Goal: Task Accomplishment & Management: Manage account settings

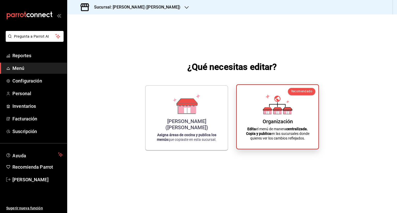
click at [284, 112] on icon at bounding box center [287, 111] width 8 height 5
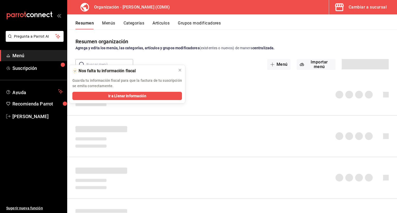
click at [203, 22] on button "Grupos modificadores" at bounding box center [199, 25] width 43 height 9
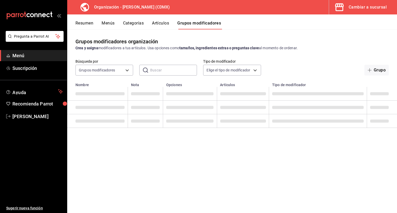
click at [148, 70] on div "​ ​" at bounding box center [168, 70] width 58 height 11
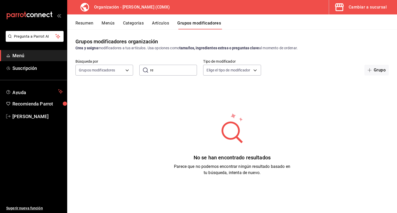
type input "r"
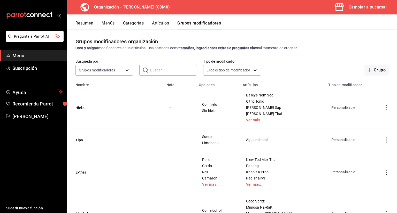
click at [131, 26] on button "Categorías" at bounding box center [133, 25] width 21 height 9
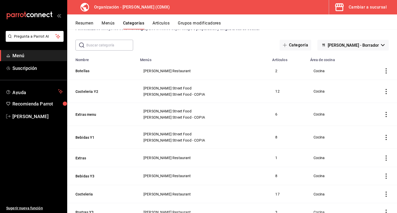
scroll to position [20, 0]
click at [88, 176] on button "Bebidas Y3" at bounding box center [101, 176] width 52 height 5
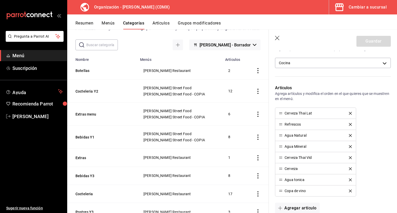
scroll to position [129, 0]
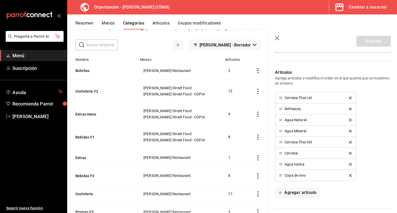
click at [278, 38] on icon "button" at bounding box center [277, 38] width 5 height 5
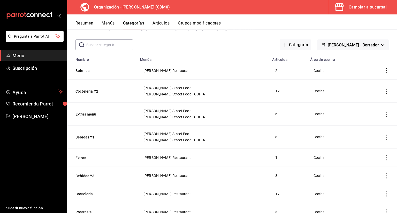
click at [160, 22] on button "Artículos" at bounding box center [160, 25] width 17 height 9
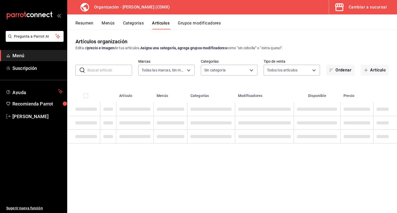
type input "846f0d90-2168-40bc-9e32-37968465e8cf"
click at [112, 74] on input "text" at bounding box center [109, 70] width 45 height 10
type input "r"
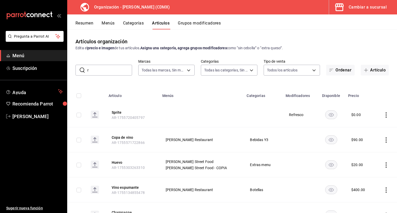
type input "6b055275-76a1-43b6-b03d-2db3475336a0,4964d671-b0e7-405f-ab23-4728cd99a408,3754e…"
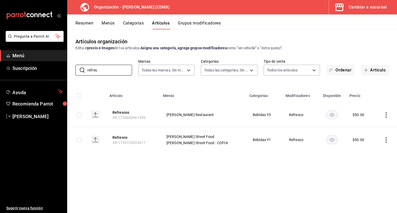
type input "refres"
click at [387, 114] on icon "actions" at bounding box center [385, 115] width 5 height 5
click at [374, 127] on span "Editar" at bounding box center [370, 127] width 13 height 5
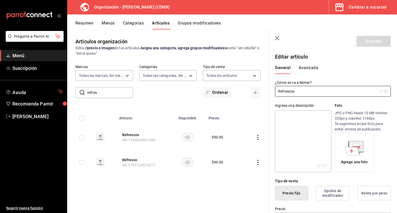
type input "$50.00"
click at [279, 40] on icon "button" at bounding box center [277, 38] width 5 height 5
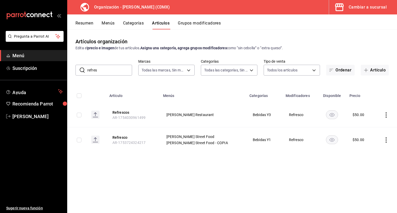
click at [199, 25] on button "Grupos modificadores" at bounding box center [199, 25] width 43 height 9
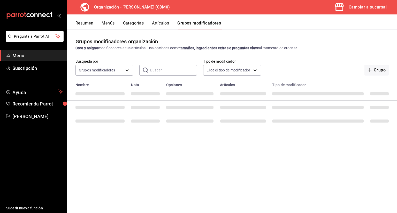
click at [166, 70] on input "text" at bounding box center [173, 70] width 47 height 10
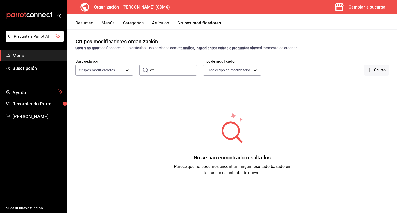
type input "c"
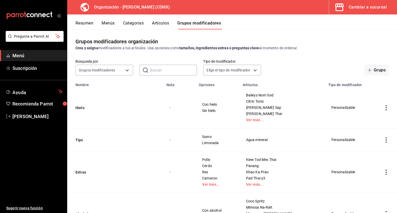
click at [163, 23] on button "Artículos" at bounding box center [160, 25] width 17 height 9
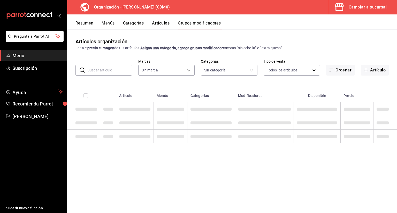
type input "846f0d90-2168-40bc-9e32-37968465e8cf"
click at [111, 68] on input "text" at bounding box center [109, 70] width 45 height 10
type input "846f0d90-2168-40bc-9e32-37968465e8cf"
type input "6b055275-76a1-43b6-b03d-2db3475336a0,4964d671-b0e7-405f-ab23-4728cd99a408,3754e…"
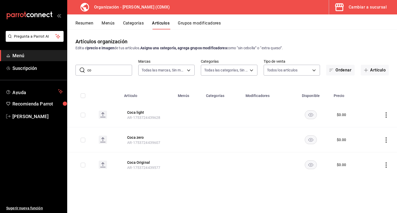
type input "c"
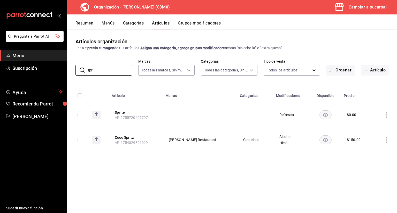
type input "spr"
click at [388, 114] on icon "actions" at bounding box center [385, 115] width 5 height 5
click at [355, 127] on icon at bounding box center [358, 127] width 6 height 6
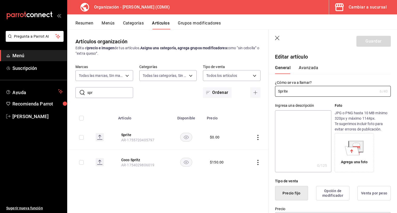
type input "$0.00"
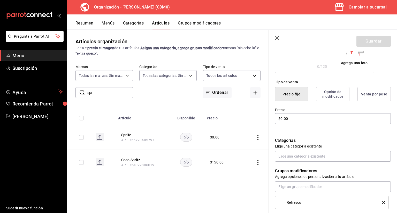
scroll to position [119, 0]
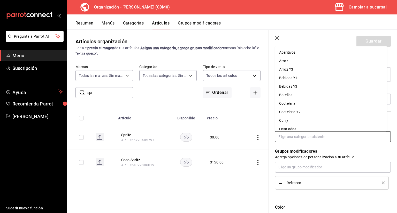
click at [325, 134] on input "text" at bounding box center [333, 137] width 116 height 11
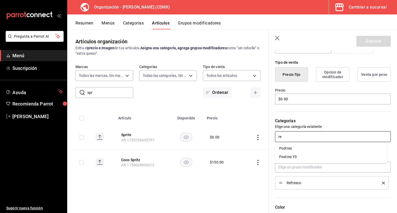
type input "r"
type input "b"
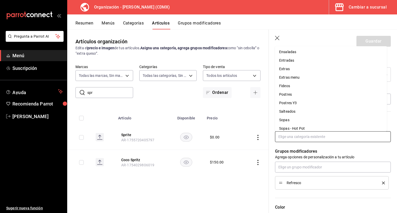
scroll to position [81, 0]
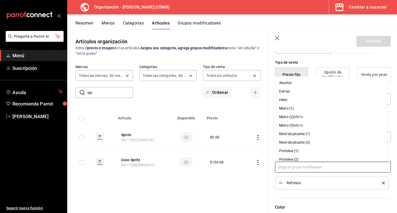
click at [359, 165] on input "text" at bounding box center [333, 167] width 116 height 11
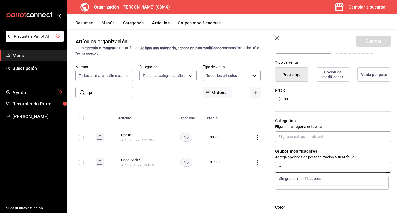
type input "r"
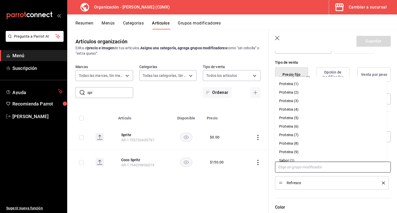
scroll to position [98, 0]
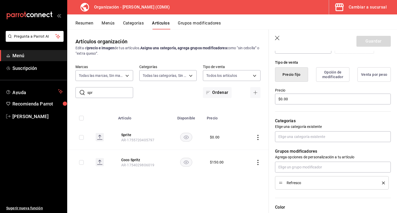
click at [233, 184] on div "Artículos organización Edita el precio e imagen de tus artículos. Asigna una ca…" at bounding box center [168, 121] width 202 height 184
click at [278, 40] on icon "button" at bounding box center [277, 38] width 5 height 5
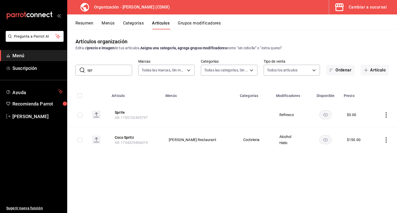
click at [120, 71] on input "spr" at bounding box center [109, 70] width 45 height 10
type input "s"
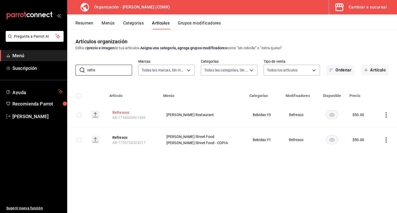
type input "refre"
click at [129, 112] on button "Refrescos" at bounding box center [132, 112] width 41 height 5
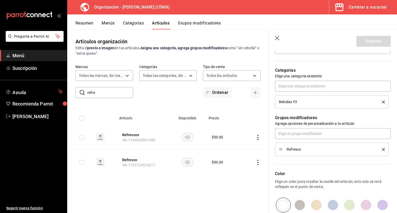
scroll to position [170, 0]
click at [206, 21] on button "Grupos modificadores" at bounding box center [199, 25] width 43 height 9
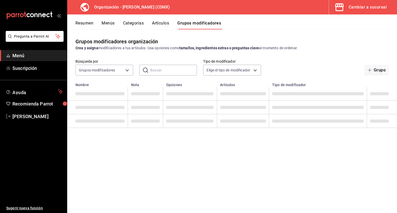
click at [165, 74] on input "text" at bounding box center [173, 70] width 47 height 10
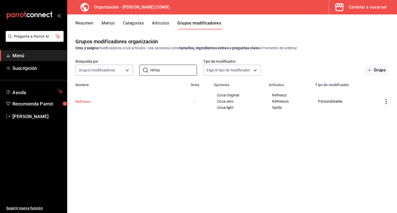
type input "refres"
click at [81, 100] on button "Refresco" at bounding box center [106, 101] width 62 height 5
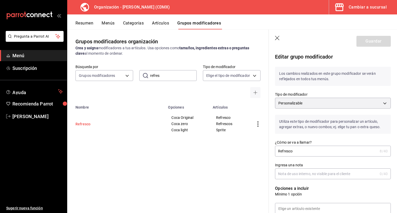
click at [81, 100] on div "Grupos modificadores organización Crea y asigna modificadores a tus artículos. …" at bounding box center [168, 121] width 202 height 184
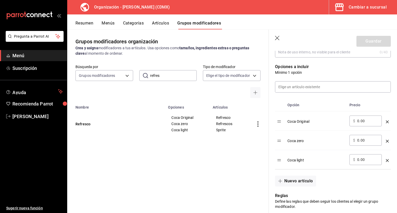
scroll to position [122, 0]
click at [301, 181] on button "Nuevo artículo" at bounding box center [295, 181] width 41 height 11
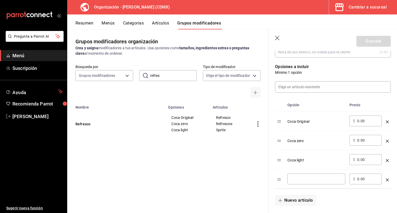
click at [301, 181] on input "optionsTable" at bounding box center [316, 179] width 51 height 5
type input "s"
type input "Sprite"
click at [371, 43] on button "Guardar" at bounding box center [373, 41] width 34 height 11
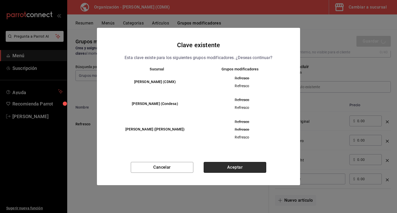
click at [229, 170] on button "Aceptar" at bounding box center [235, 167] width 63 height 11
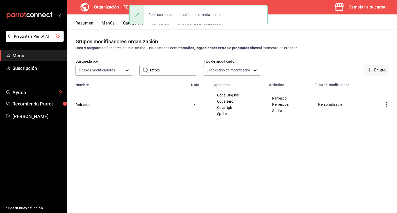
click at [165, 27] on button "Artículos" at bounding box center [160, 25] width 17 height 9
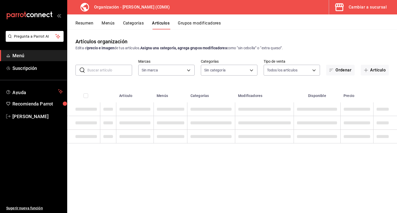
type input "846f0d90-2168-40bc-9e32-37968465e8cf"
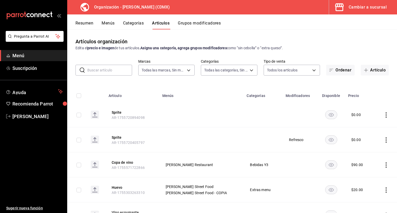
type input "6b055275-76a1-43b6-b03d-2db3475336a0,4964d671-b0e7-405f-ab23-4728cd99a408,3754e…"
click at [383, 116] on icon "actions" at bounding box center [385, 115] width 5 height 5
click at [361, 150] on span "Eliminar" at bounding box center [366, 148] width 13 height 4
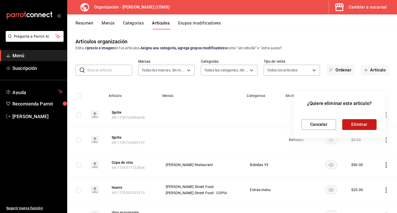
click at [365, 123] on button "Eliminar" at bounding box center [359, 124] width 34 height 11
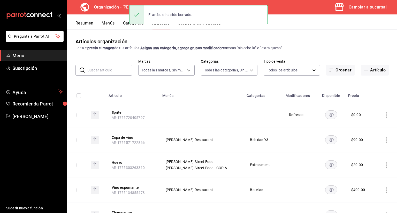
click at [111, 24] on button "Menús" at bounding box center [108, 25] width 13 height 9
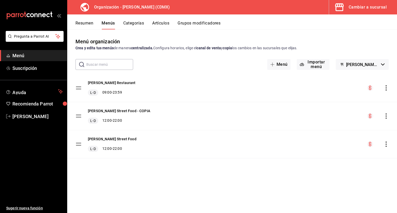
click at [384, 87] on icon "actions" at bounding box center [385, 88] width 5 height 5
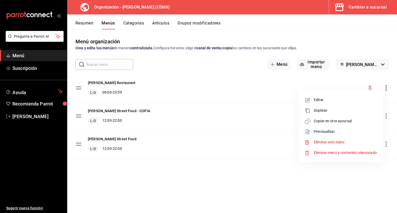
click at [327, 126] on li "Copiar en otra sucursal" at bounding box center [340, 121] width 81 height 11
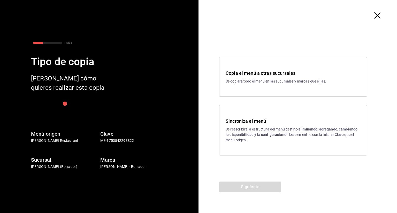
click at [257, 127] on p "Se reescribirá la estructura del menú destino; eliminando, agregando, cambiando…" at bounding box center [293, 135] width 135 height 16
click at [249, 192] on button "Siguiente" at bounding box center [250, 187] width 62 height 11
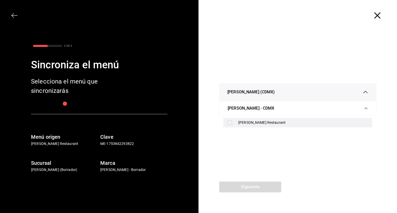
click at [235, 122] on div "[PERSON_NAME] Restaurant" at bounding box center [297, 123] width 149 height 10
checkbox input "true"
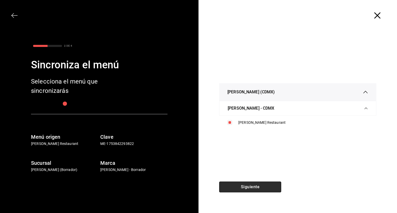
click at [234, 185] on button "Siguiente" at bounding box center [250, 187] width 62 height 11
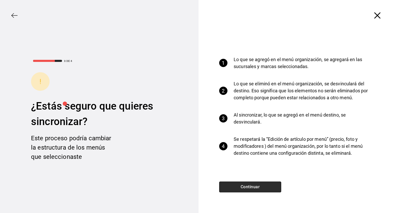
click at [234, 185] on button "Continuar" at bounding box center [250, 187] width 62 height 11
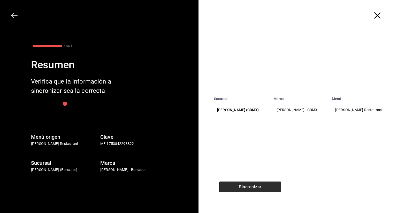
click at [234, 185] on button "Sincronizar" at bounding box center [250, 187] width 62 height 11
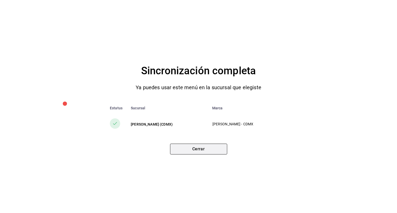
click at [198, 149] on button "Cerrar" at bounding box center [198, 149] width 57 height 11
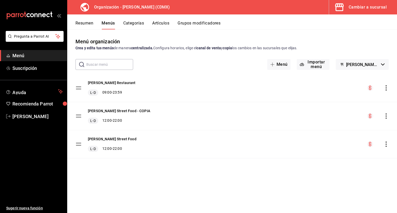
click at [198, 149] on div "[PERSON_NAME] Street Food L-D 12:00 - 22:00" at bounding box center [232, 144] width 330 height 28
click at [131, 23] on button "Categorías" at bounding box center [133, 25] width 21 height 9
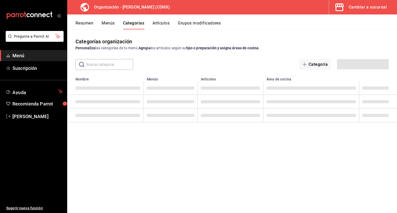
click at [119, 60] on input "text" at bounding box center [109, 64] width 47 height 10
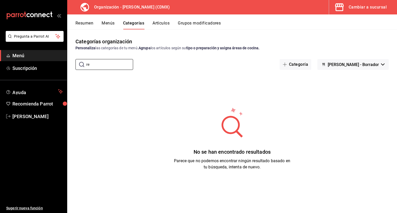
type input "r"
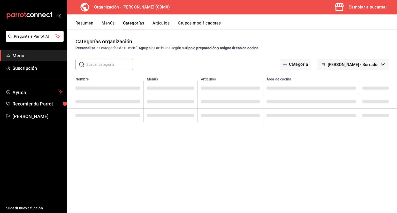
click at [162, 24] on button "Artículos" at bounding box center [160, 25] width 17 height 9
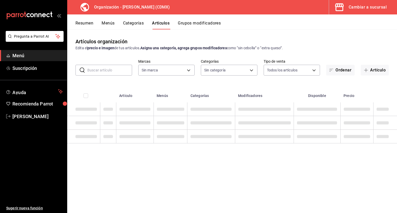
type input "846f0d90-2168-40bc-9e32-37968465e8cf"
click at [203, 21] on div "Resumen Menús Categorías Artículos Grupos modificadores" at bounding box center [232, 21] width 330 height 15
click at [203, 21] on button "Grupos modificadores" at bounding box center [199, 25] width 43 height 9
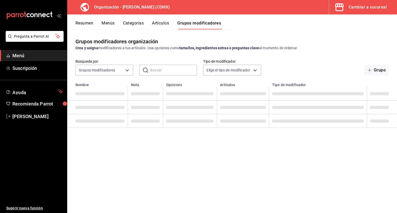
click at [158, 68] on input "text" at bounding box center [173, 70] width 47 height 10
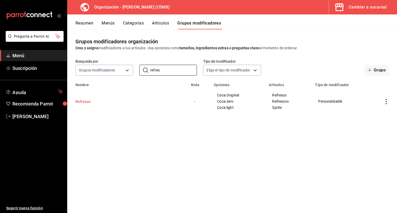
type input "refres"
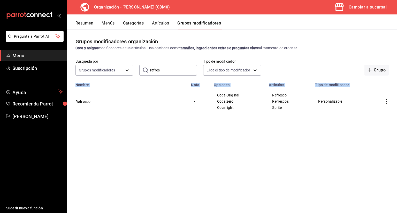
click at [84, 105] on div "Grupos modificadores organización Crea y asigna modificadores a tus artículos. …" at bounding box center [232, 121] width 330 height 184
click at [86, 104] on button "Refresco" at bounding box center [106, 101] width 62 height 5
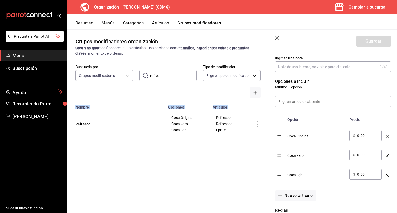
scroll to position [131, 0]
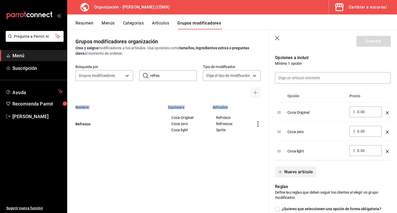
click at [300, 176] on button "Nuevo artículo" at bounding box center [295, 172] width 41 height 11
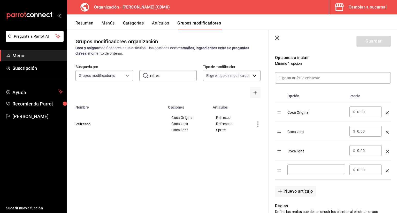
click at [303, 170] on input "optionsTable" at bounding box center [316, 170] width 51 height 5
type input "Sprite"
click at [370, 36] on button "Guardar" at bounding box center [373, 41] width 34 height 11
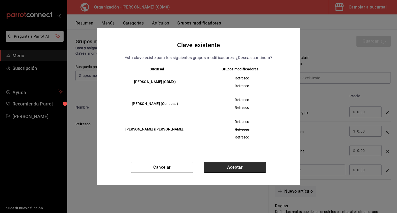
click at [255, 162] on button "Aceptar" at bounding box center [235, 167] width 63 height 11
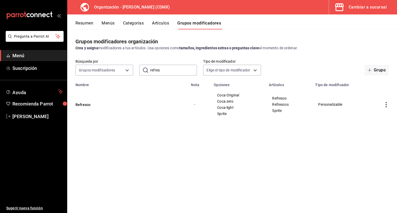
click at [114, 27] on button "Menús" at bounding box center [108, 25] width 13 height 9
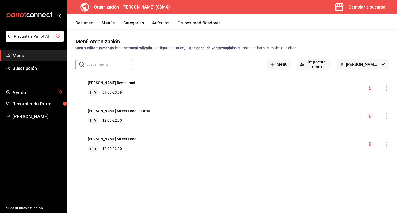
click at [386, 89] on icon "actions" at bounding box center [385, 88] width 5 height 5
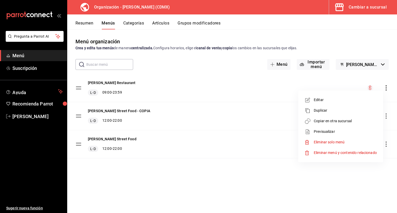
click at [353, 122] on span "Copiar en otra sucursal" at bounding box center [345, 121] width 63 height 5
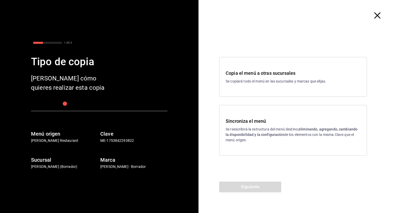
click at [307, 130] on strong "eliminando, agregando, cambiando la disponibilidad y la configuración" at bounding box center [292, 132] width 132 height 10
click at [253, 183] on button "Siguiente" at bounding box center [250, 187] width 62 height 11
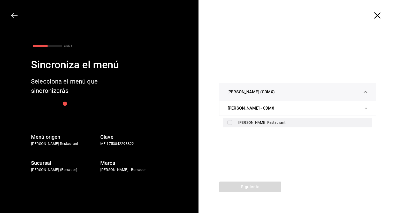
click at [252, 119] on div "[PERSON_NAME] Restaurant" at bounding box center [297, 123] width 149 height 10
checkbox input "true"
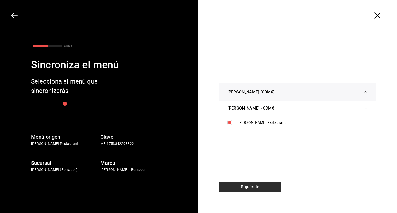
click at [234, 184] on button "Siguiente" at bounding box center [250, 187] width 62 height 11
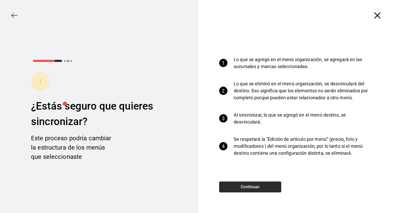
click at [234, 184] on button "Continuar" at bounding box center [250, 187] width 62 height 11
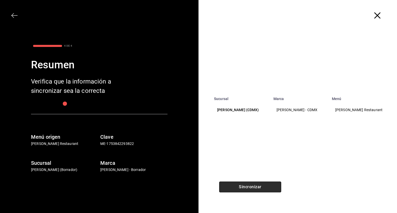
click at [234, 184] on button "Sincronizar" at bounding box center [250, 187] width 62 height 11
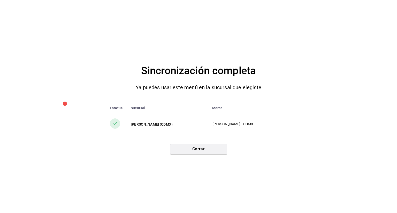
click at [208, 154] on button "Cerrar" at bounding box center [198, 149] width 57 height 11
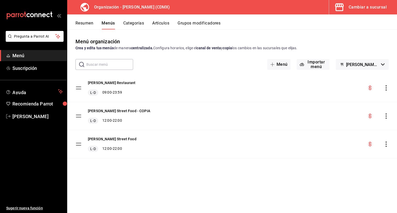
drag, startPoint x: 397, startPoint y: 3, endPoint x: 395, endPoint y: -22, distance: 25.9
click at [395, 0] on html "Pregunta a Parrot AI Menú Suscripción Ayuda Recomienda Parrot [PERSON_NAME] Sug…" at bounding box center [198, 106] width 397 height 213
